Goal: Information Seeking & Learning: Understand process/instructions

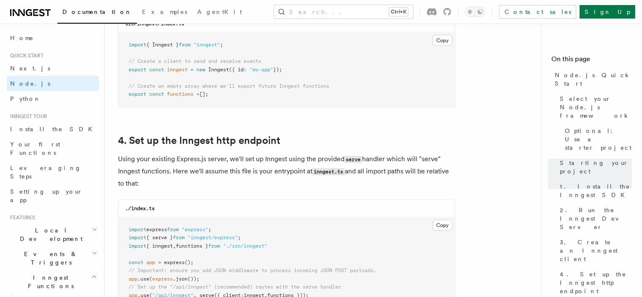
scroll to position [1265, 0]
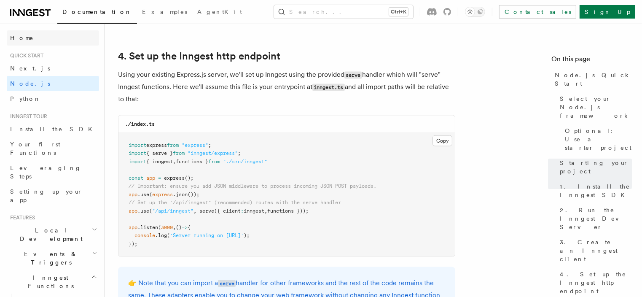
click at [25, 35] on span "Home" at bounding box center [22, 38] width 24 height 8
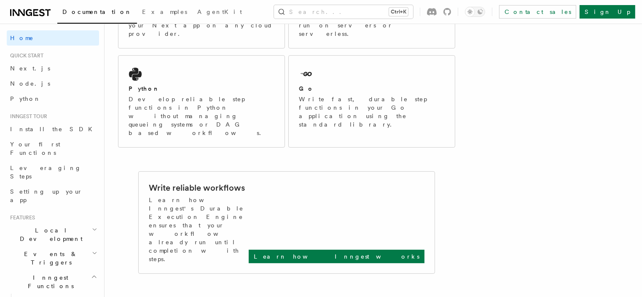
scroll to position [84, 0]
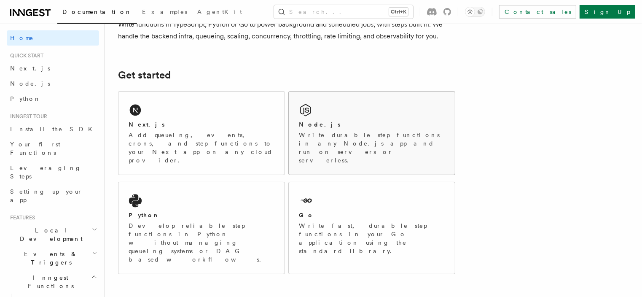
click at [350, 121] on div "Node.js" at bounding box center [372, 124] width 146 height 9
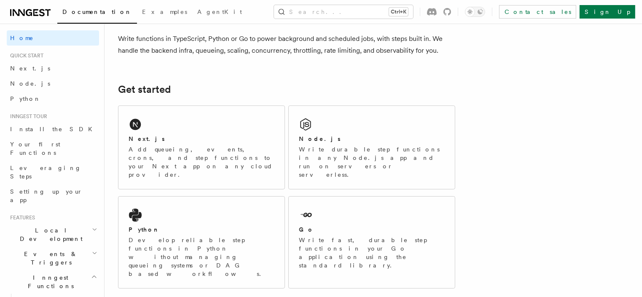
scroll to position [0, 0]
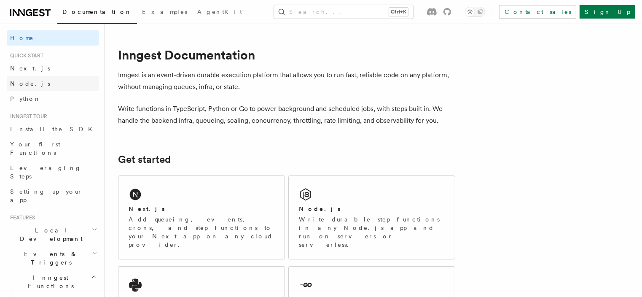
click at [18, 86] on span "Node.js" at bounding box center [30, 83] width 40 height 7
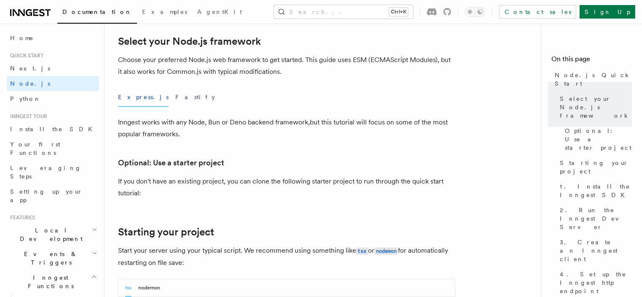
scroll to position [337, 0]
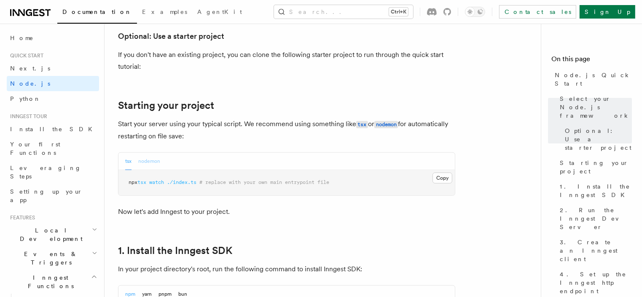
click at [152, 165] on button "nodemon" at bounding box center [149, 161] width 22 height 17
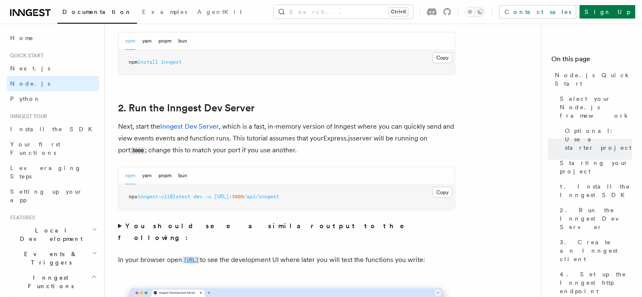
scroll to position [506, 0]
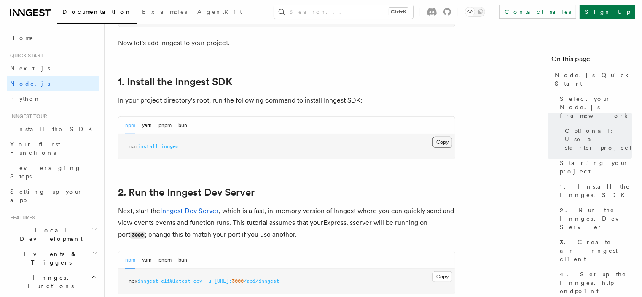
click at [449, 145] on button "Copy Copied" at bounding box center [443, 142] width 20 height 11
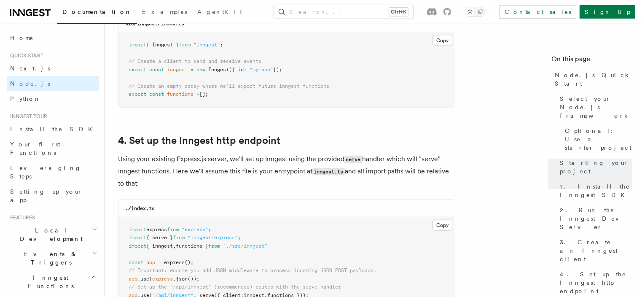
scroll to position [1054, 0]
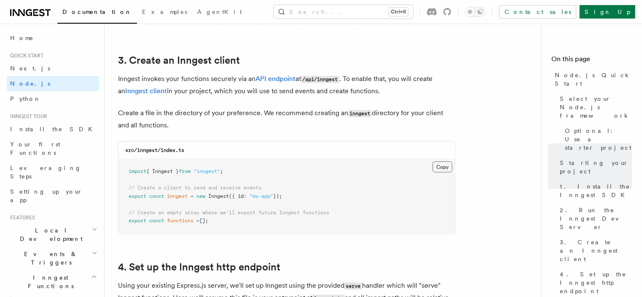
click at [441, 168] on button "Copy Copied" at bounding box center [443, 167] width 20 height 11
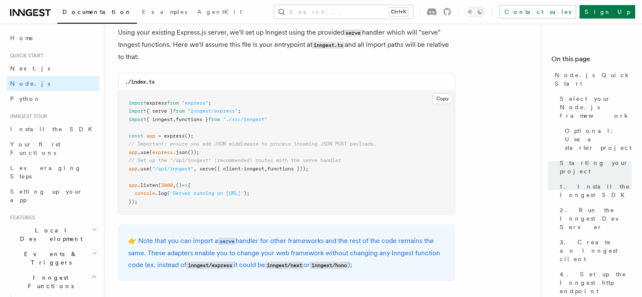
scroll to position [1350, 0]
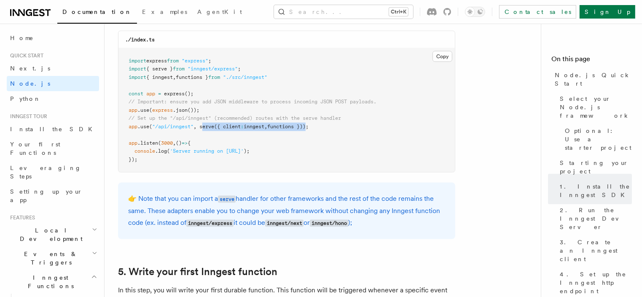
drag, startPoint x: 203, startPoint y: 127, endPoint x: 313, endPoint y: 128, distance: 109.7
click at [309, 128] on span "app .use ( "/api/inngest" , serve ({ client : inngest , functions }));" at bounding box center [219, 127] width 180 height 6
click at [358, 139] on pre "import express from "express" ; import { serve } from "inngest/express" ; impor…" at bounding box center [287, 111] width 337 height 124
drag, startPoint x: 202, startPoint y: 127, endPoint x: 314, endPoint y: 127, distance: 111.8
click at [309, 127] on span "app .use ( "/api/inngest" , serve ({ client : inngest , functions }));" at bounding box center [219, 127] width 180 height 6
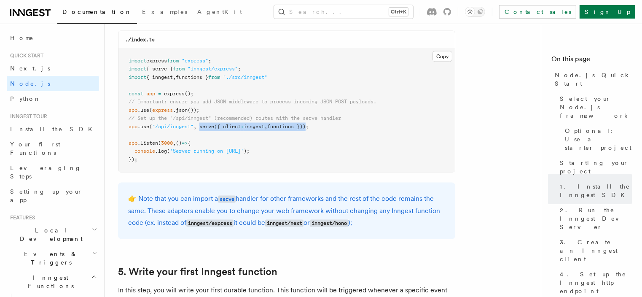
copy span "serve ({ client : inngest , functions })"
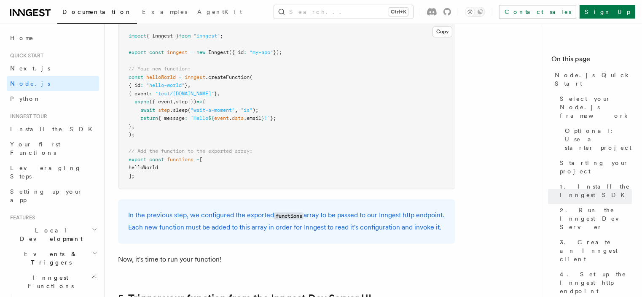
scroll to position [1603, 0]
